Goal: Transaction & Acquisition: Subscribe to service/newsletter

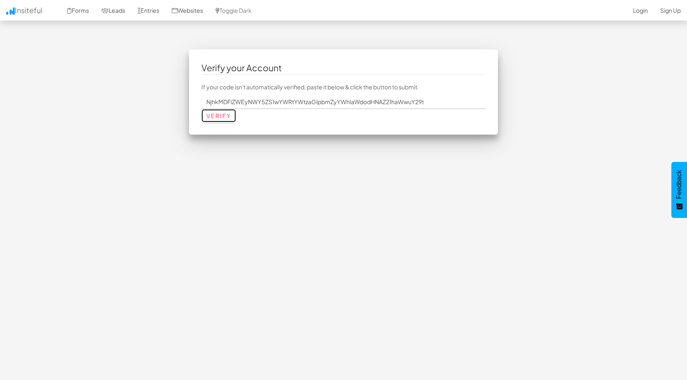
click at [212, 118] on input "Verify" at bounding box center [218, 115] width 35 height 13
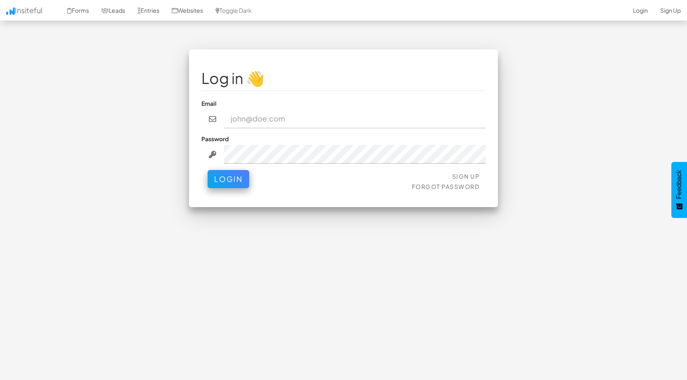
click at [246, 119] on input "email" at bounding box center [355, 119] width 262 height 19
type input "padmakshiinfraheights@gmail.com"
click at [233, 184] on button "Login" at bounding box center [229, 177] width 42 height 18
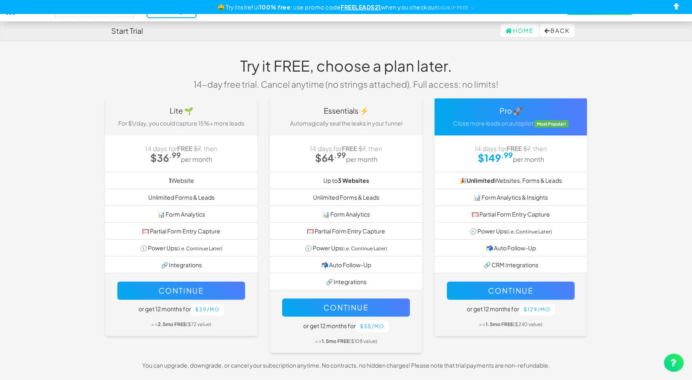
select select "2481"
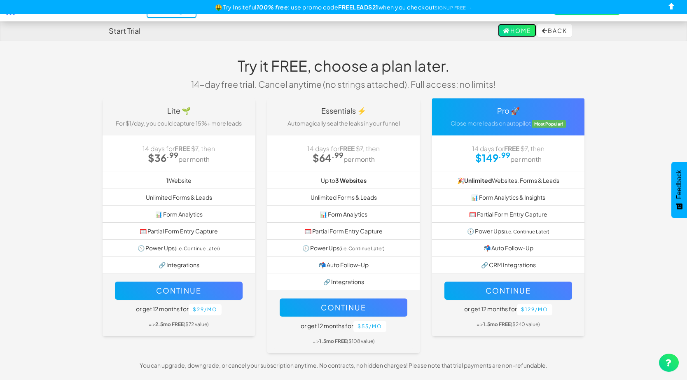
click at [513, 31] on link "Home" at bounding box center [517, 30] width 38 height 13
select select "2481"
click at [553, 31] on button "Back" at bounding box center [554, 30] width 35 height 13
select select "2481"
click at [670, 8] on input "checkbox" at bounding box center [672, 8] width 12 height 12
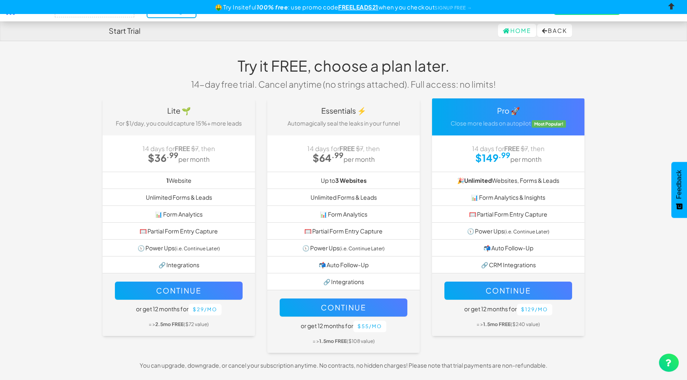
checkbox input "true"
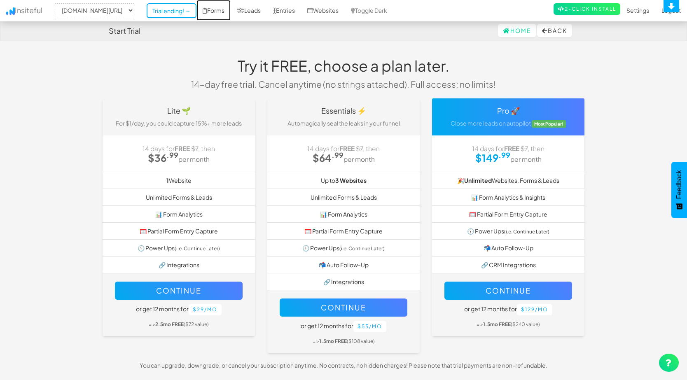
click at [225, 13] on link "Forms" at bounding box center [213, 10] width 34 height 21
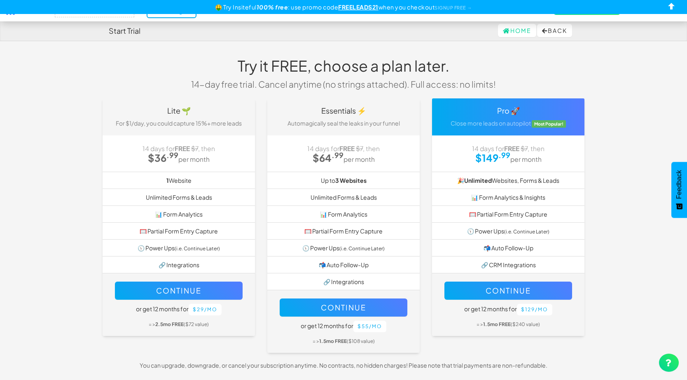
select select "2481"
click at [511, 30] on link "Home" at bounding box center [517, 30] width 38 height 13
select select "2481"
click at [672, 6] on input "checkbox" at bounding box center [672, 8] width 12 height 12
checkbox input "true"
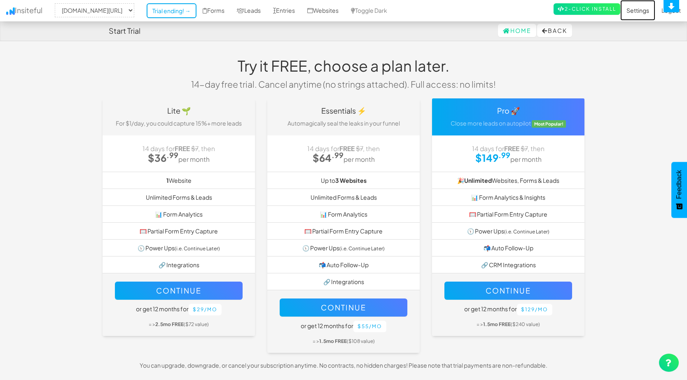
click at [636, 10] on link "Settings" at bounding box center [637, 10] width 35 height 21
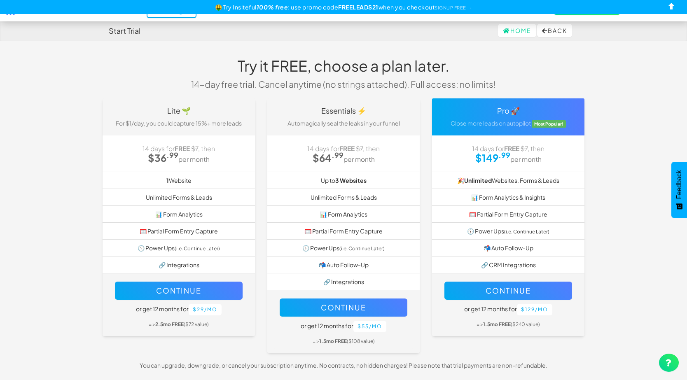
select select "2481"
drag, startPoint x: 337, startPoint y: 8, endPoint x: 379, endPoint y: 10, distance: 42.4
click at [379, 10] on div "🤑 Try Insiteful 100% free : use promo code FREELEADS21 when you checkout SIGNUP…" at bounding box center [343, 7] width 687 height 14
copy div "FREELEADS21"
click at [502, 290] on button "Continue" at bounding box center [508, 291] width 128 height 18
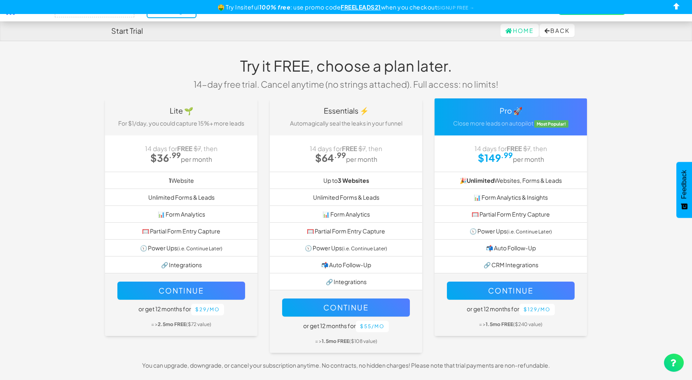
select select "2481"
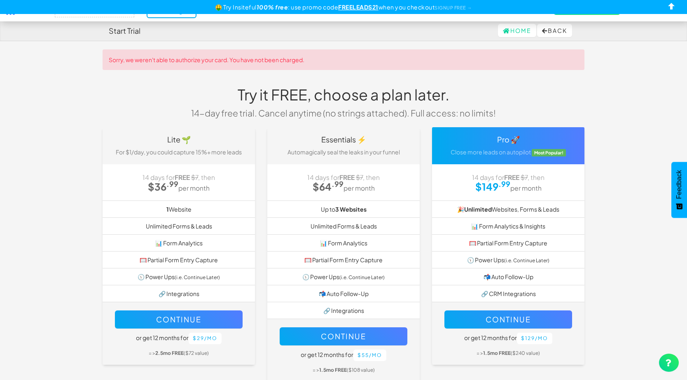
select select "2481"
click at [673, 6] on input "checkbox" at bounding box center [672, 8] width 12 height 12
checkbox input "true"
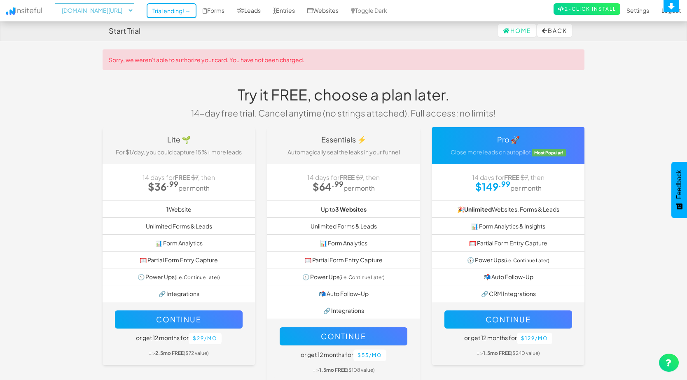
click at [134, 11] on select "-- None -- gamma.app/docs/Padmakshi-Lotus-Residences-m4epclqf0e89tlc?mode=doc" at bounding box center [94, 10] width 79 height 14
click at [73, 71] on body "Start Trial Home Back Toggle navigation Insiteful -- None -- gamma.app/docs/Pad…" at bounding box center [343, 211] width 687 height 423
click at [131, 7] on select "-- None -- gamma.app/docs/Padmakshi-Lotus-Residences-m4epclqf0e89tlc?mode=doc" at bounding box center [94, 10] width 79 height 14
select select
click at [57, 3] on select "-- None -- gamma.app/docs/Padmakshi-Lotus-Residences-m4epclqf0e89tlc?mode=doc" at bounding box center [94, 10] width 79 height 14
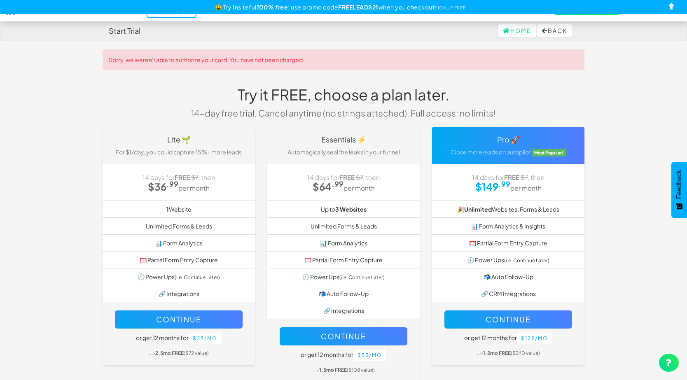
select select "2481"
click at [669, 7] on input "checkbox" at bounding box center [672, 8] width 12 height 12
checkbox input "true"
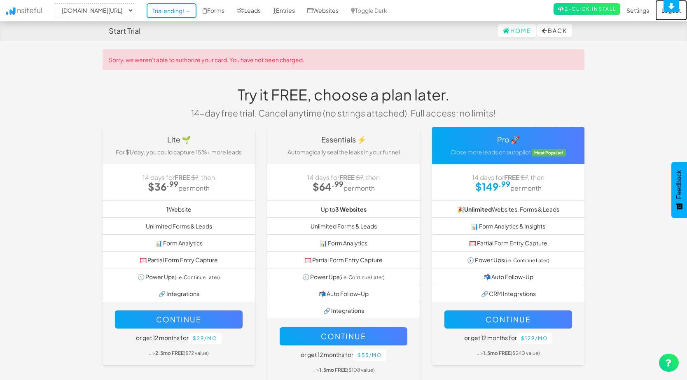
click at [670, 14] on link "Logout" at bounding box center [671, 10] width 32 height 21
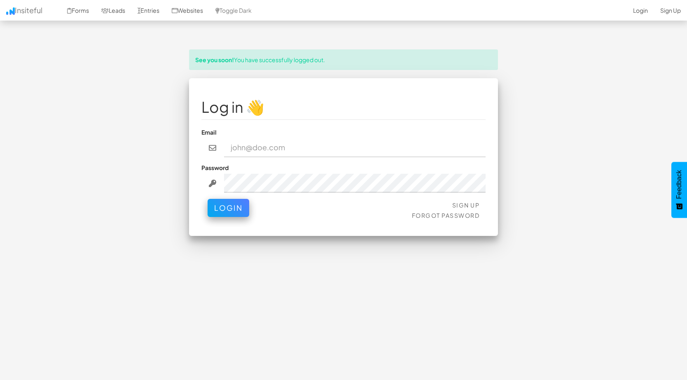
type input "[EMAIL_ADDRESS][DOMAIN_NAME]"
click at [240, 266] on div "See you soon! You have successfully logged out. Log in 👋 Email [EMAIL_ADDRESS][…" at bounding box center [344, 210] width 482 height 323
